Goal: Transaction & Acquisition: Obtain resource

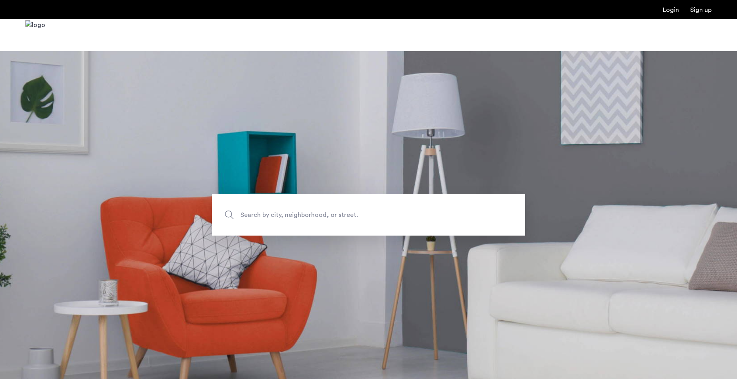
click at [345, 219] on span "Search by city, neighborhood, or street." at bounding box center [350, 215] width 219 height 11
click at [345, 219] on input "Search by city, neighborhood, or street." at bounding box center [368, 214] width 313 height 41
type input "**********"
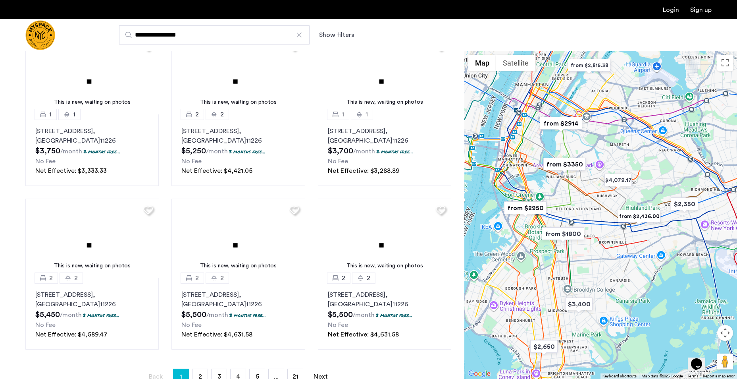
scroll to position [437, 0]
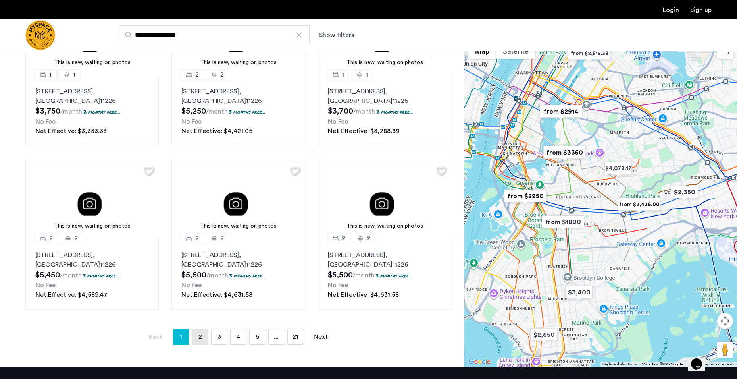
click at [197, 333] on link "page 2" at bounding box center [200, 336] width 15 height 15
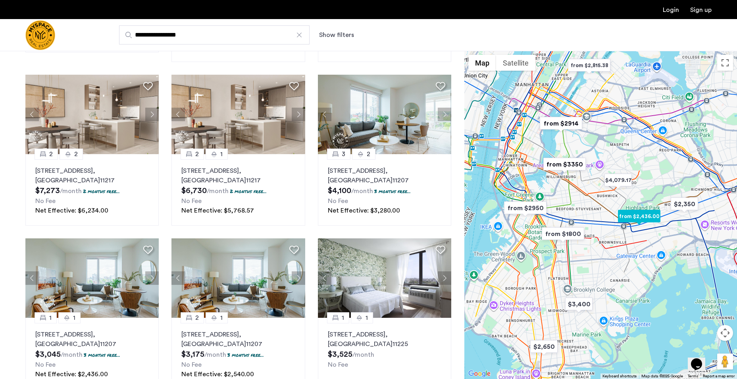
scroll to position [540, 0]
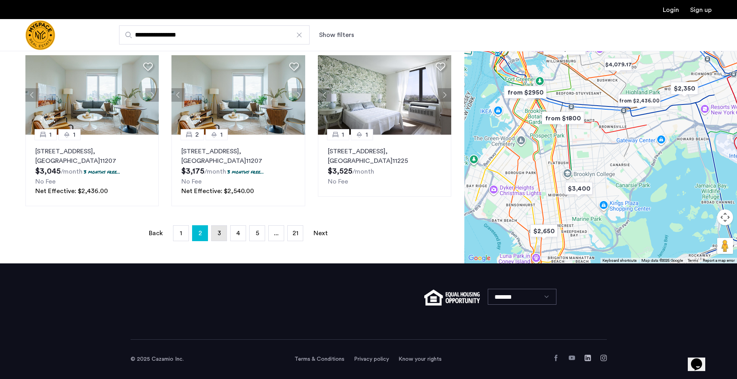
click at [224, 235] on link "page 3" at bounding box center [219, 232] width 15 height 15
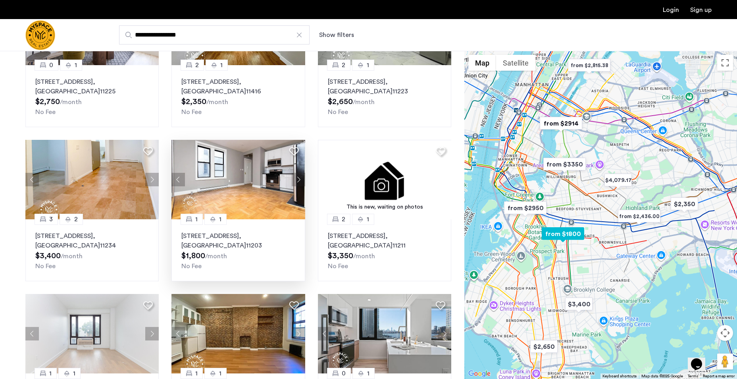
scroll to position [159, 0]
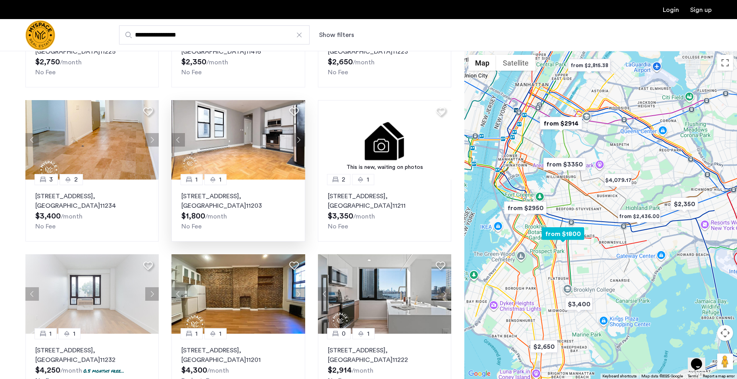
click at [297, 137] on button "Next apartment" at bounding box center [298, 139] width 13 height 13
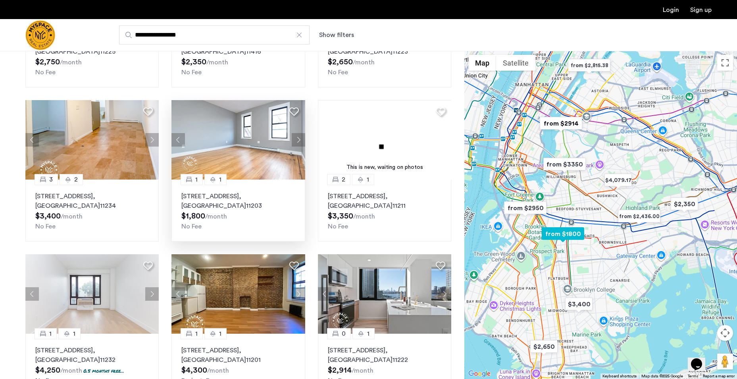
click at [297, 137] on button "Next apartment" at bounding box center [298, 139] width 13 height 13
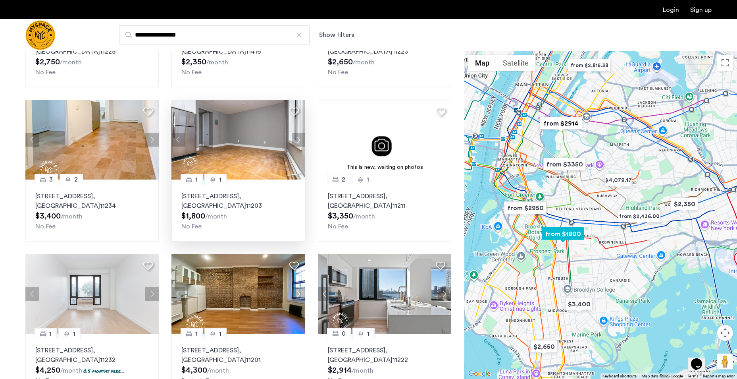
click at [238, 222] on div "No Fee" at bounding box center [238, 227] width 114 height 10
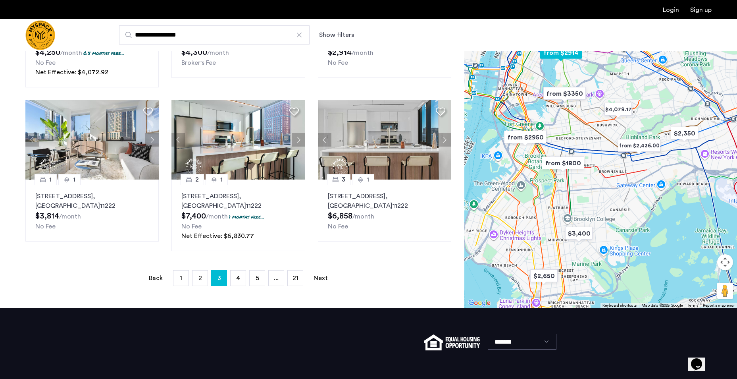
scroll to position [521, 0]
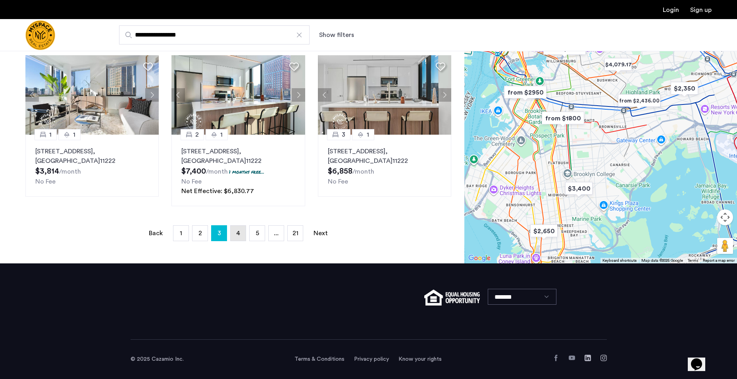
click at [238, 236] on link "page 4" at bounding box center [238, 232] width 15 height 15
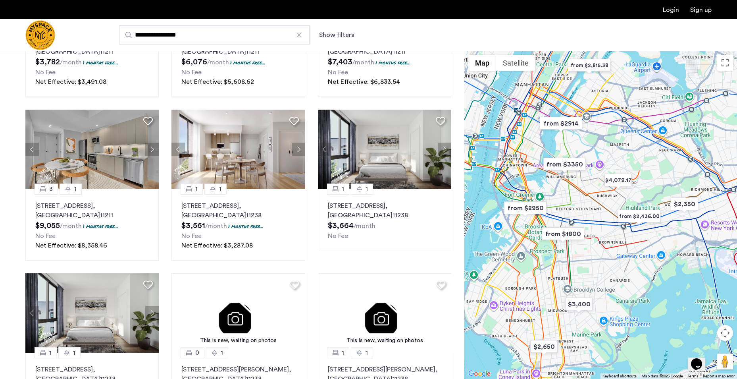
scroll to position [119, 0]
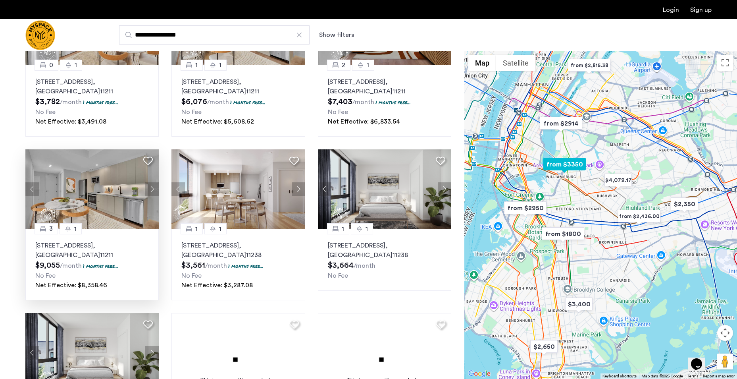
click at [153, 187] on button "Next apartment" at bounding box center [151, 188] width 13 height 13
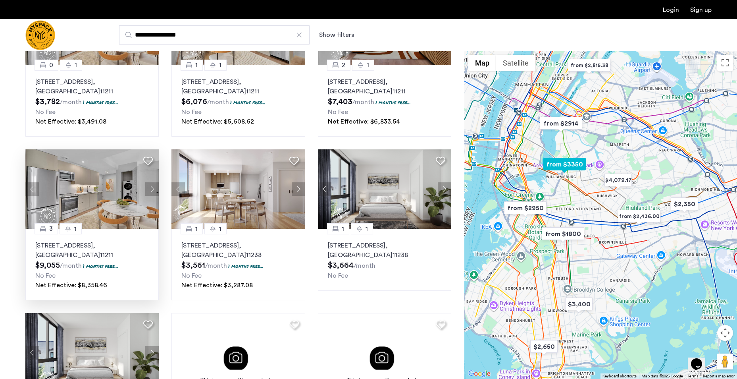
click at [153, 187] on button "Next apartment" at bounding box center [151, 188] width 13 height 13
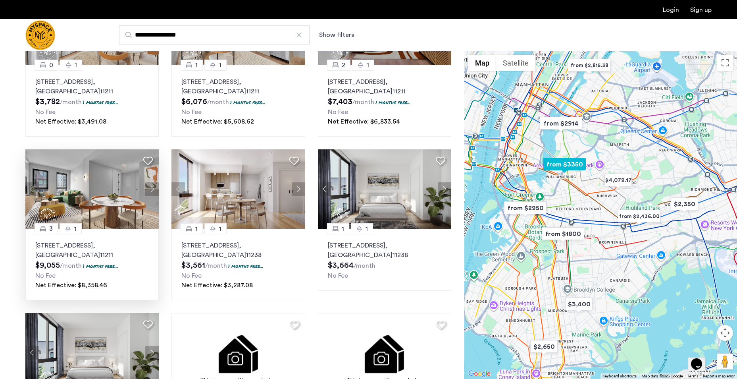
click at [153, 187] on button "Next apartment" at bounding box center [151, 188] width 13 height 13
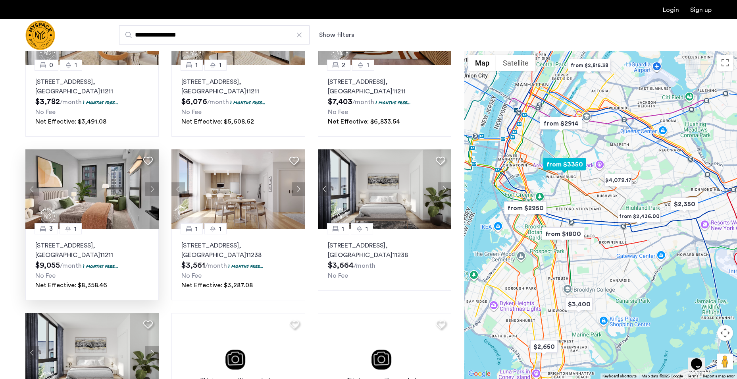
click at [153, 187] on button "Next apartment" at bounding box center [151, 188] width 13 height 13
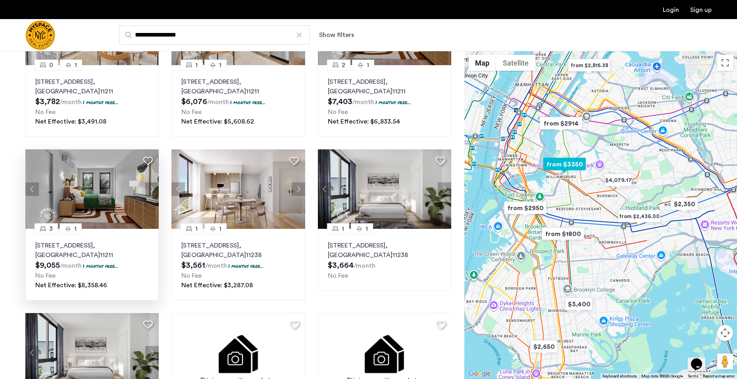
click at [148, 185] on button "Next apartment" at bounding box center [151, 188] width 13 height 13
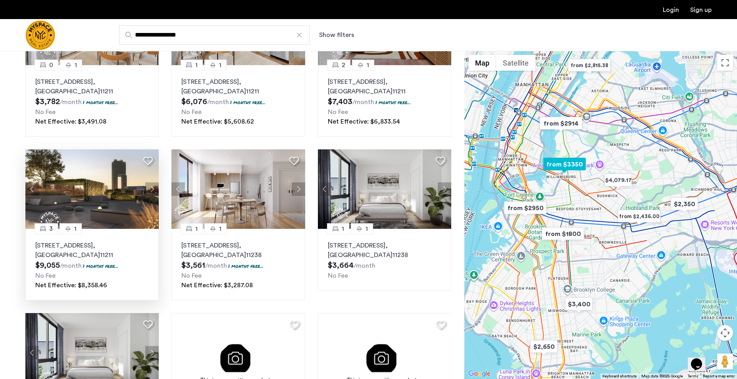
click at [148, 185] on button "Next apartment" at bounding box center [151, 188] width 13 height 13
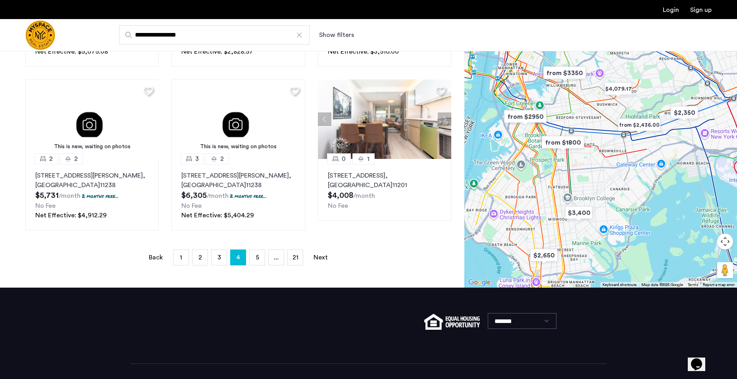
scroll to position [540, 0]
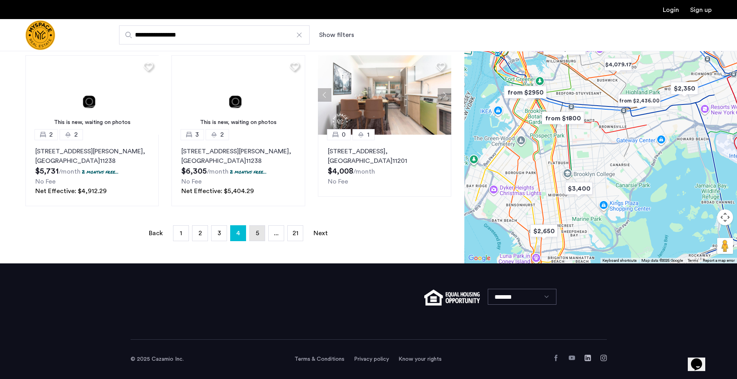
click at [260, 231] on link "page 5" at bounding box center [257, 232] width 15 height 15
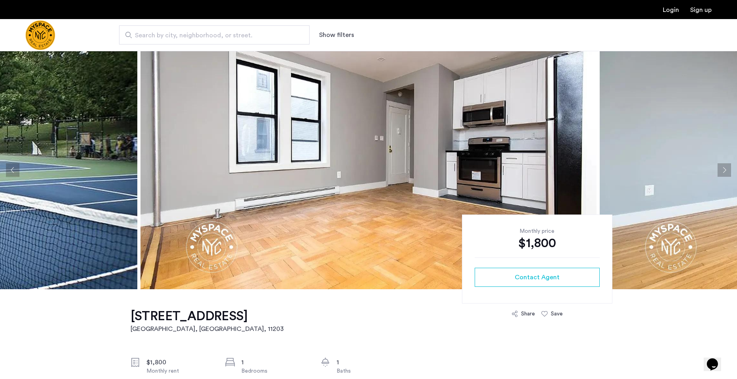
click at [726, 171] on button "Next apartment" at bounding box center [724, 169] width 13 height 13
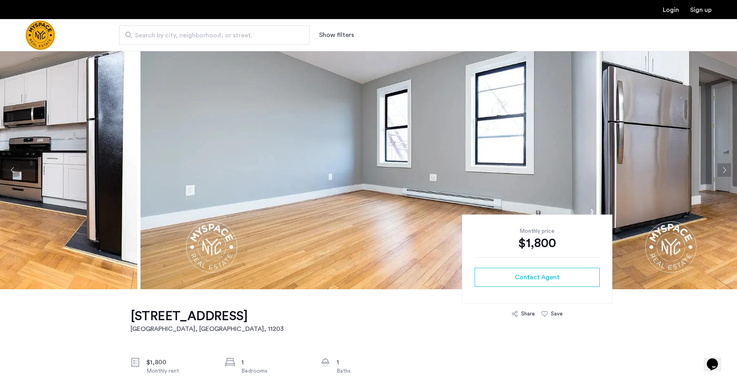
click at [724, 171] on button "Next apartment" at bounding box center [724, 169] width 13 height 13
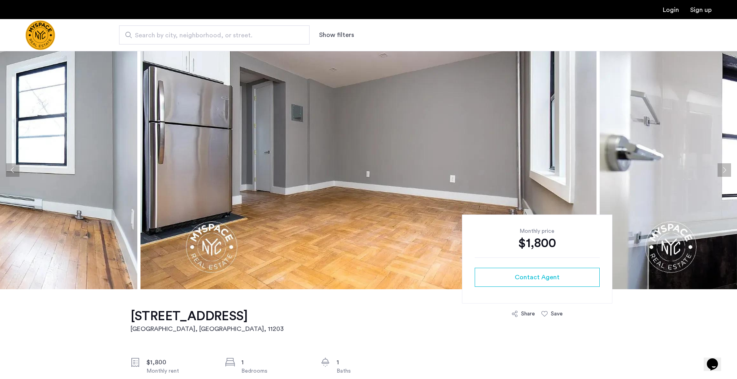
click at [724, 171] on button "Next apartment" at bounding box center [724, 169] width 13 height 13
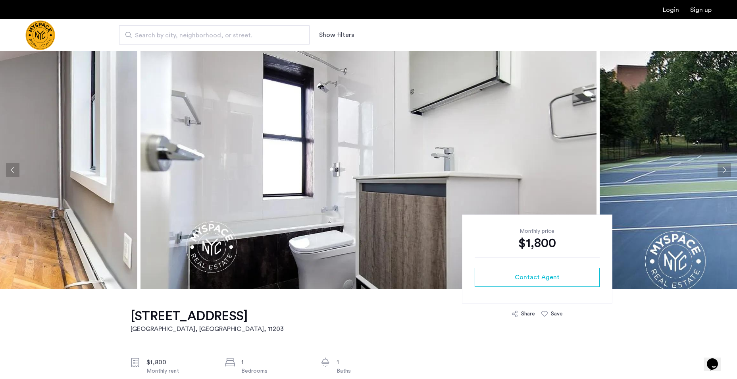
click at [15, 171] on button "Previous apartment" at bounding box center [12, 169] width 13 height 13
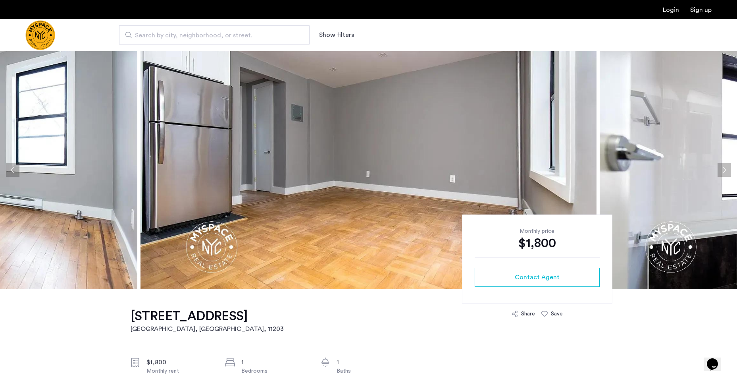
click at [722, 168] on button "Next apartment" at bounding box center [724, 169] width 13 height 13
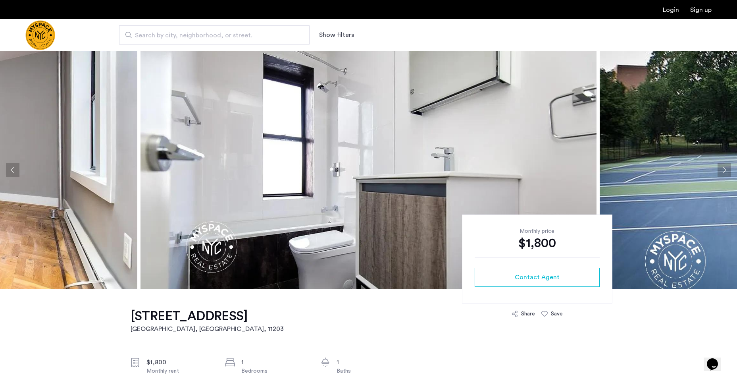
click at [722, 168] on button "Next apartment" at bounding box center [724, 169] width 13 height 13
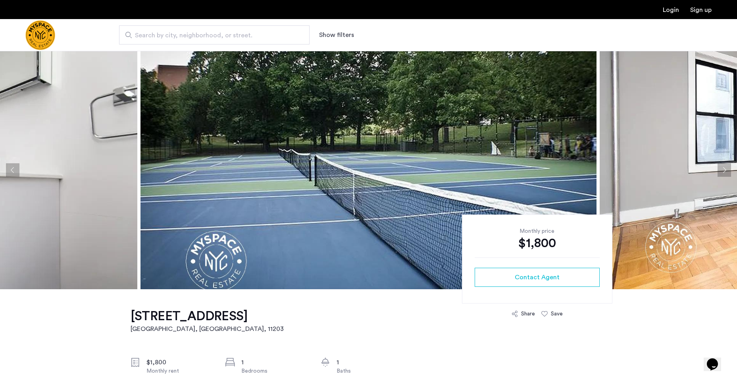
click at [722, 168] on button "Next apartment" at bounding box center [724, 169] width 13 height 13
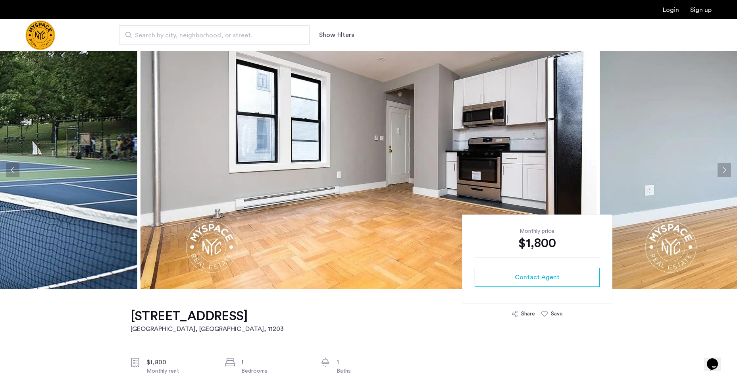
click at [722, 168] on button "Next apartment" at bounding box center [724, 169] width 13 height 13
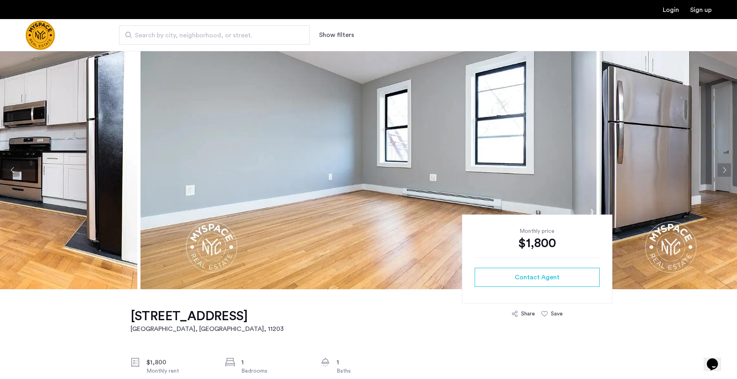
click at [721, 168] on button "Next apartment" at bounding box center [724, 169] width 13 height 13
